Goal: Navigation & Orientation: Find specific page/section

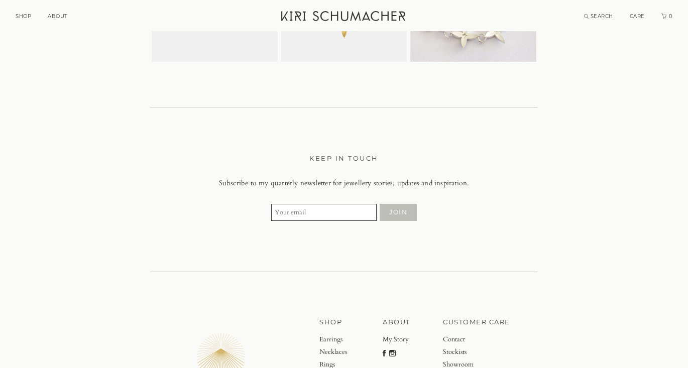
scroll to position [2706, 0]
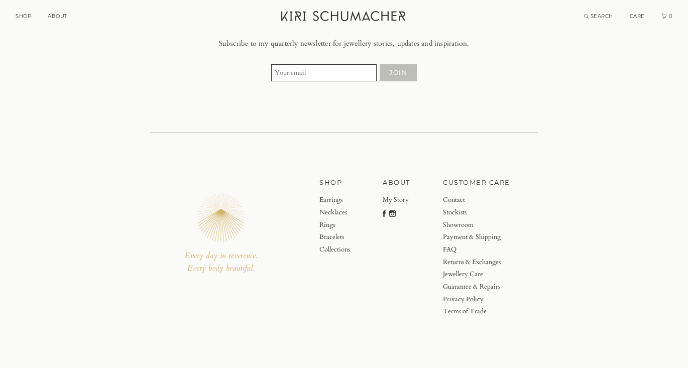
click at [391, 199] on link "My Story" at bounding box center [397, 200] width 28 height 13
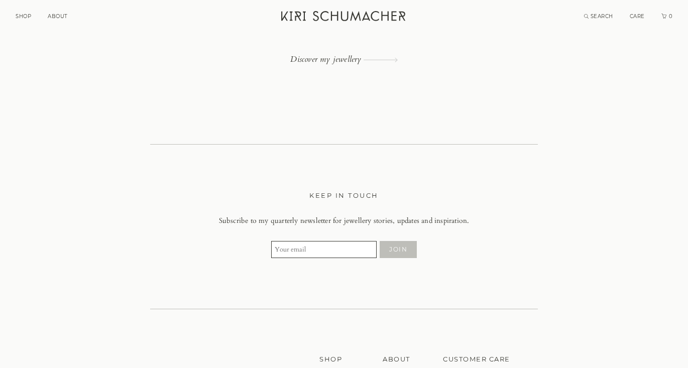
scroll to position [3594, 0]
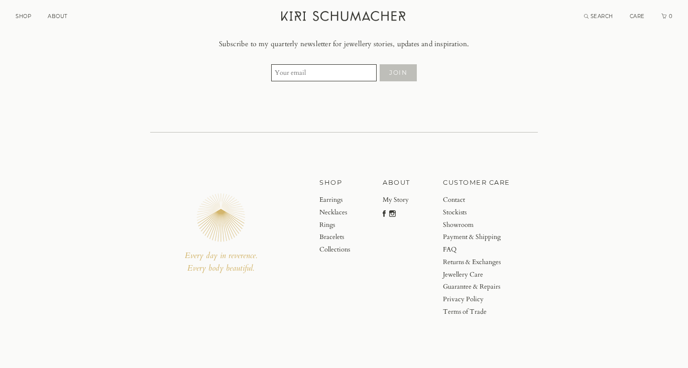
click at [454, 211] on link "Stockists" at bounding box center [476, 213] width 67 height 13
click at [496, 261] on link "Returns & Exchanges" at bounding box center [476, 262] width 67 height 13
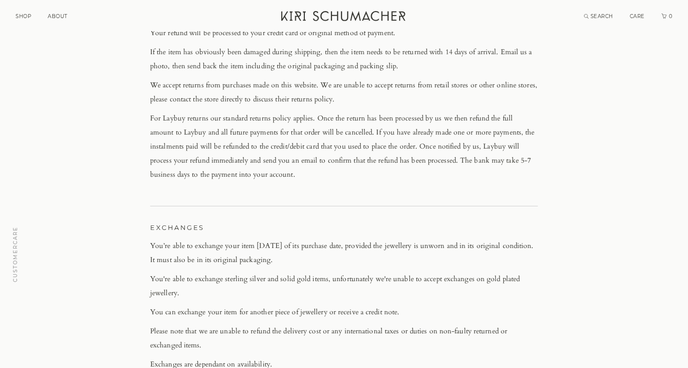
scroll to position [553, 0]
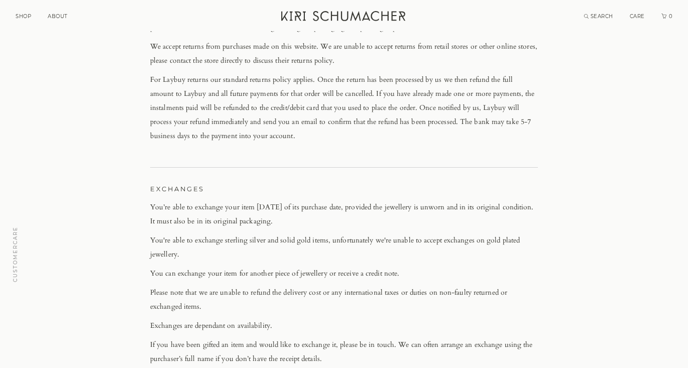
click at [55, 17] on link "ABOUT" at bounding box center [58, 16] width 20 height 7
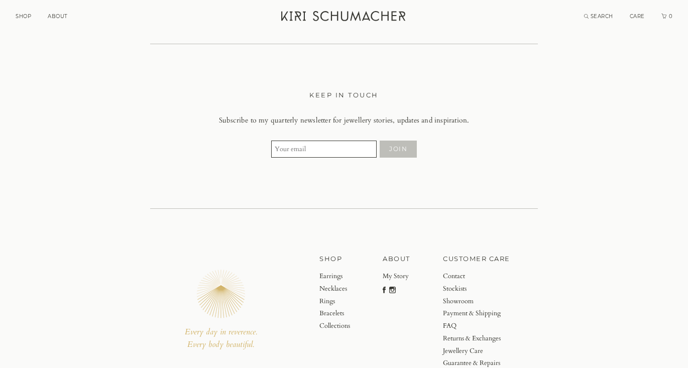
scroll to position [3216, 0]
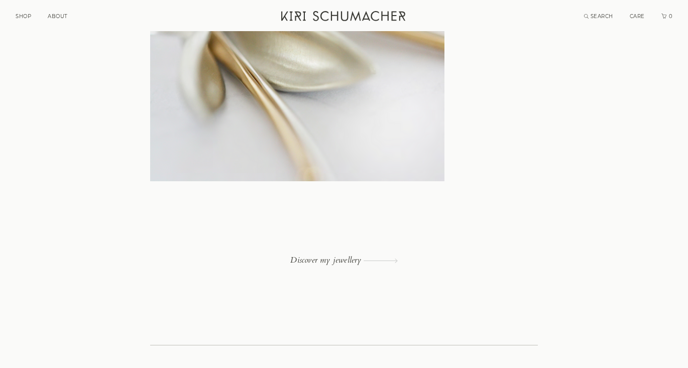
drag, startPoint x: 322, startPoint y: 257, endPoint x: 302, endPoint y: 257, distance: 20.1
click at [322, 257] on link "Discover my jewellery" at bounding box center [344, 260] width 388 height 9
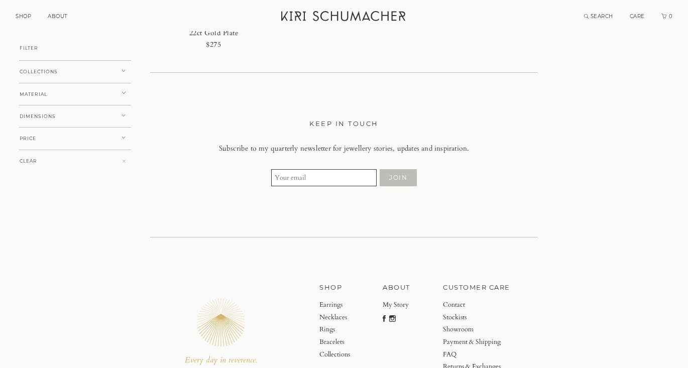
scroll to position [4432, 0]
